Goal: Task Accomplishment & Management: Manage account settings

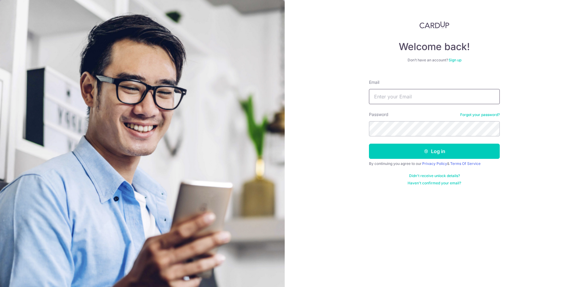
click at [388, 96] on input "Email" at bounding box center [434, 96] width 131 height 15
type input "[EMAIL_ADDRESS][DOMAIN_NAME]"
click at [480, 114] on link "Forgot your password?" at bounding box center [480, 114] width 40 height 5
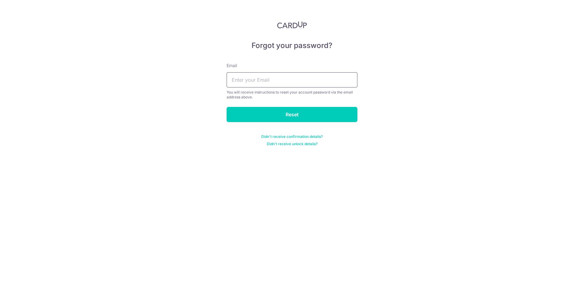
click at [276, 81] on input "text" at bounding box center [291, 79] width 131 height 15
type input "[EMAIL_ADDRESS][DOMAIN_NAME]"
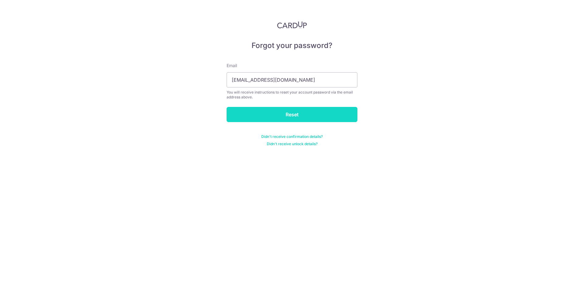
click at [284, 113] on input "Reset" at bounding box center [291, 114] width 131 height 15
